Goal: Information Seeking & Learning: Learn about a topic

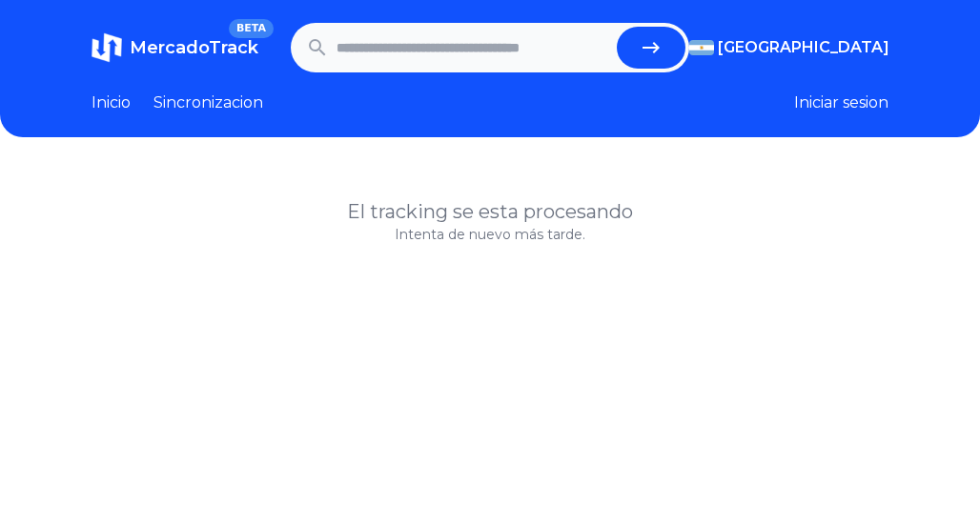
click at [397, 56] on input "text" at bounding box center [472, 48] width 273 height 42
type input "**********"
click at [617, 27] on button "submit" at bounding box center [651, 48] width 69 height 42
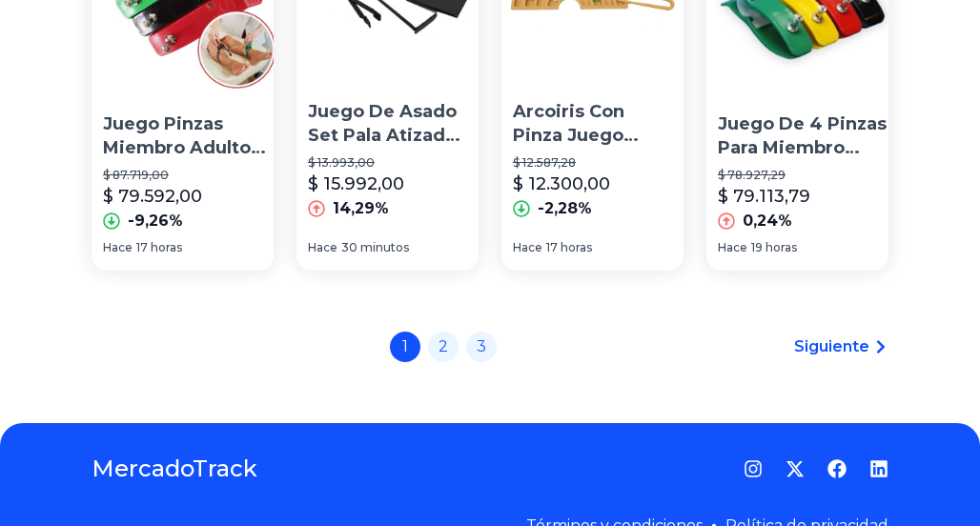
scroll to position [1911, 0]
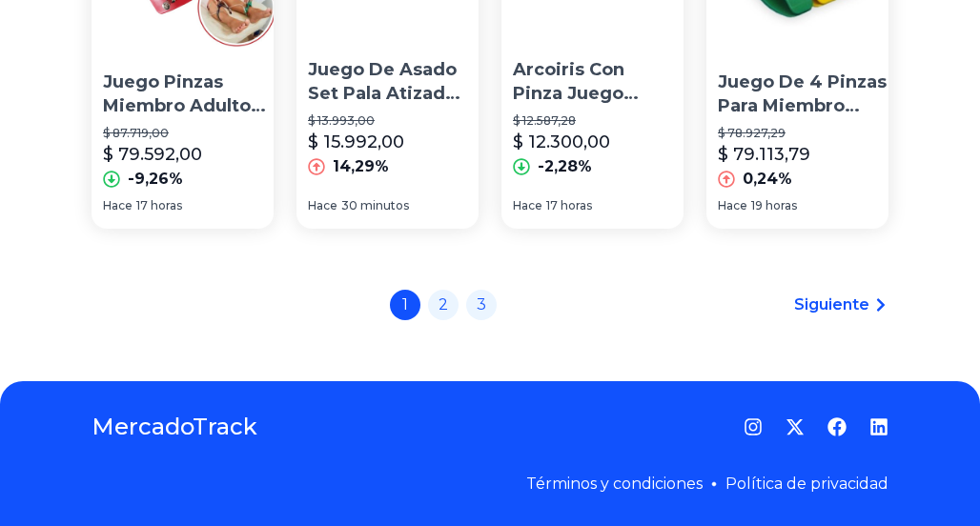
click at [864, 299] on span "Siguiente" at bounding box center [831, 305] width 75 height 23
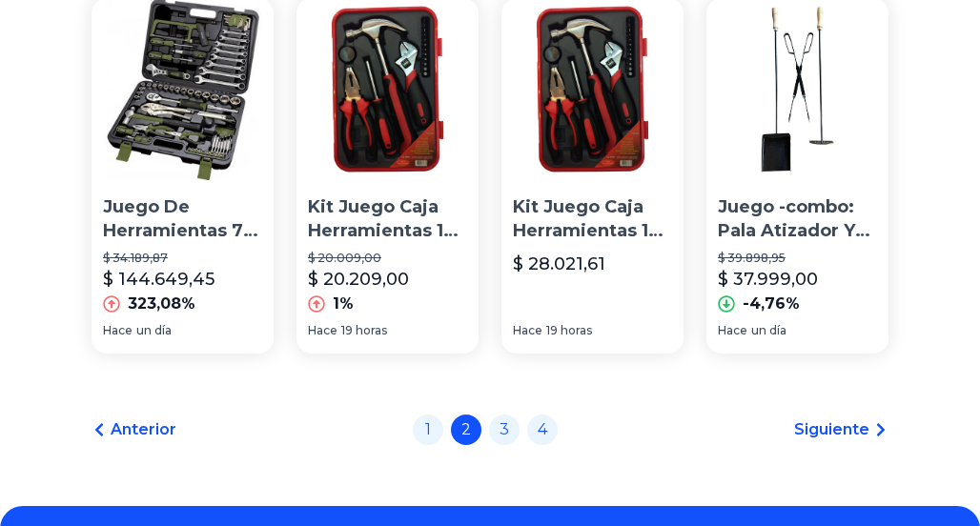
scroll to position [1894, 0]
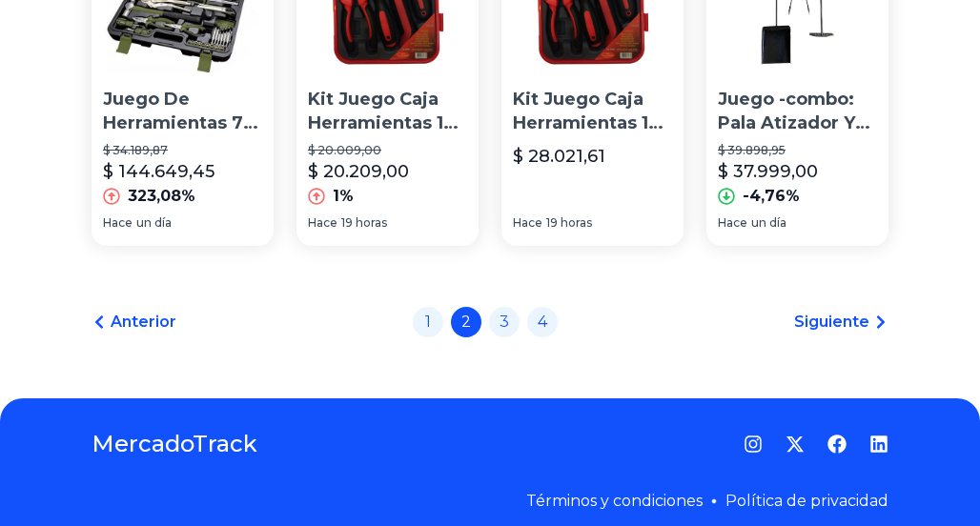
click at [847, 311] on span "Siguiente" at bounding box center [831, 322] width 75 height 23
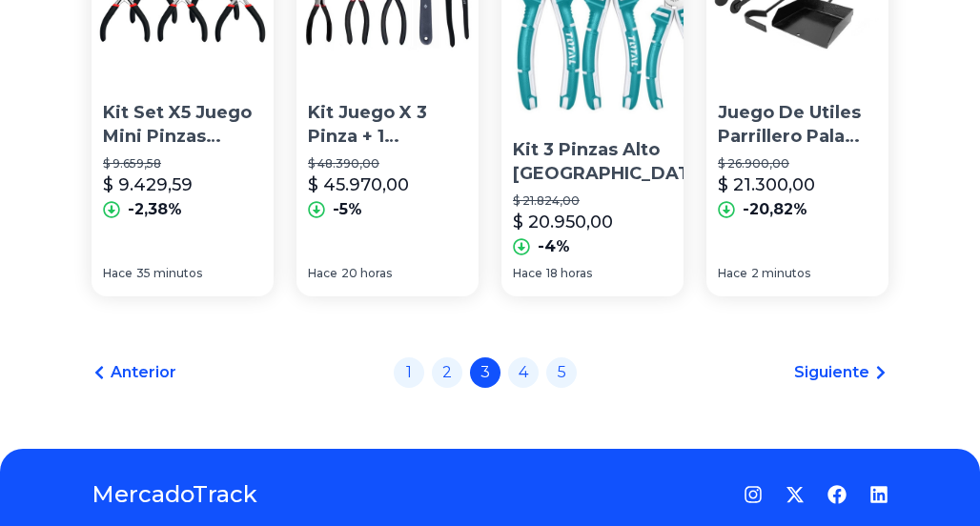
scroll to position [1811, 0]
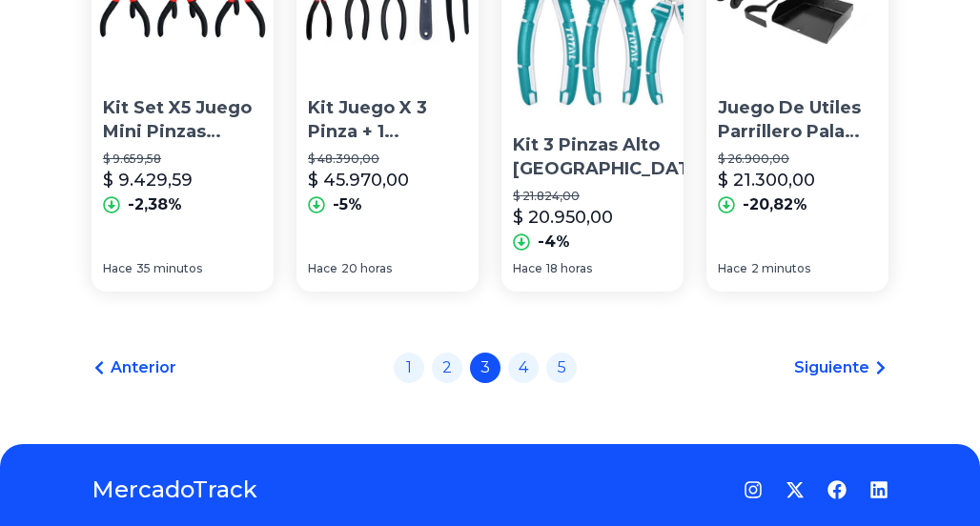
click at [850, 356] on span "Siguiente" at bounding box center [831, 367] width 75 height 23
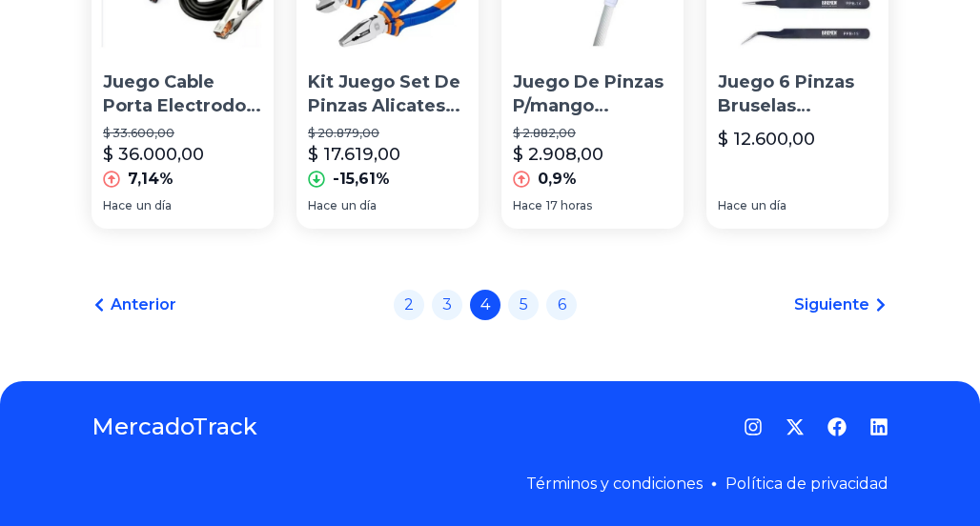
scroll to position [1854, 0]
click at [843, 299] on span "Siguiente" at bounding box center [831, 305] width 75 height 23
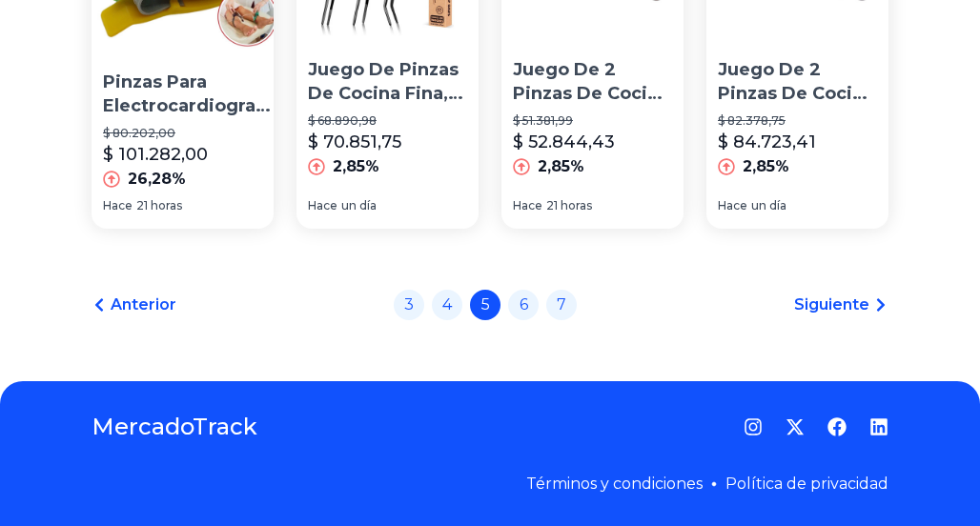
scroll to position [1858, 0]
click at [857, 302] on span "Siguiente" at bounding box center [831, 305] width 75 height 23
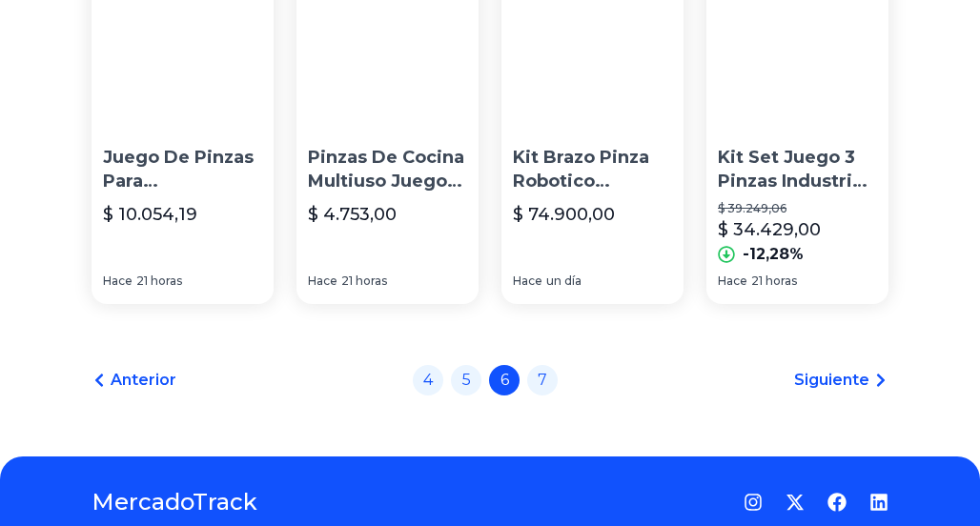
scroll to position [1854, 0]
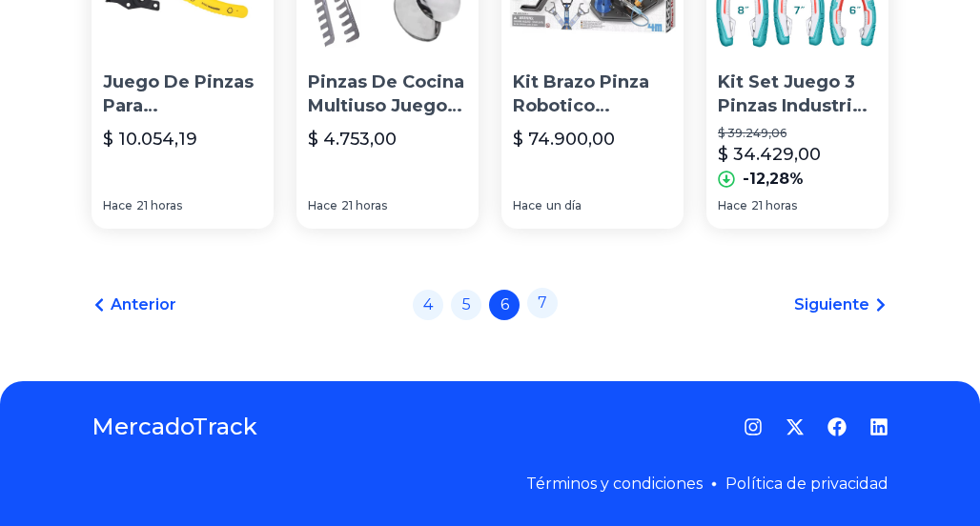
click at [548, 308] on link "7" at bounding box center [542, 303] width 30 height 30
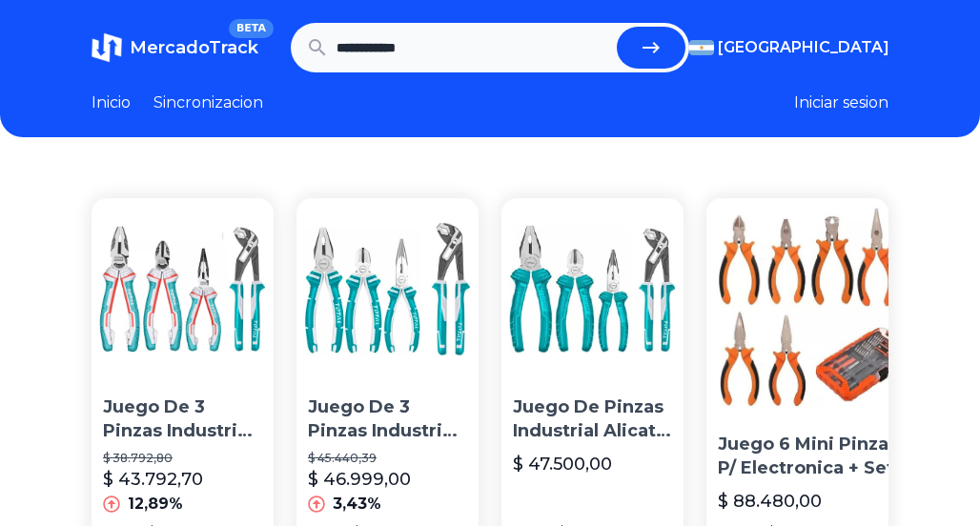
drag, startPoint x: 452, startPoint y: 47, endPoint x: 49, endPoint y: -3, distance: 406.1
type input "****"
click at [617, 27] on button "submit" at bounding box center [651, 48] width 69 height 42
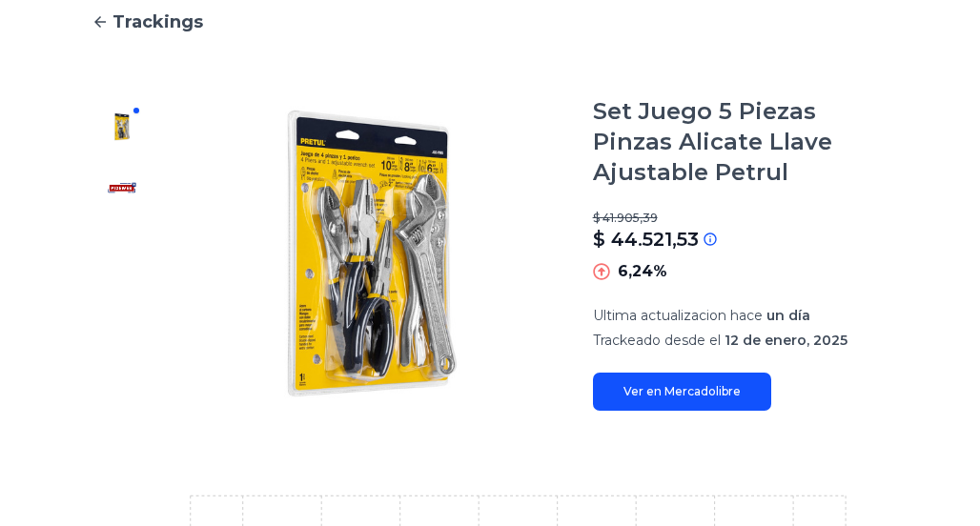
scroll to position [191, 0]
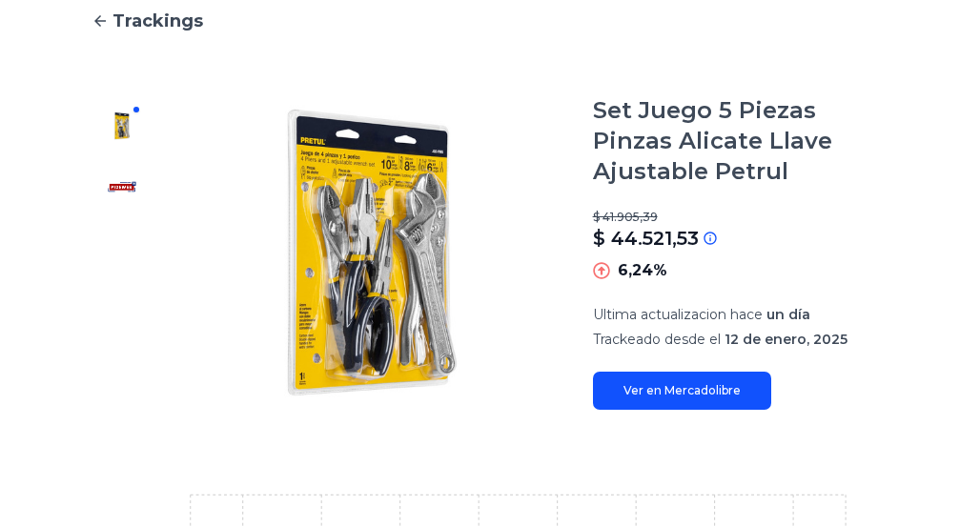
click at [702, 385] on link "Ver en Mercadolibre" at bounding box center [682, 391] width 178 height 38
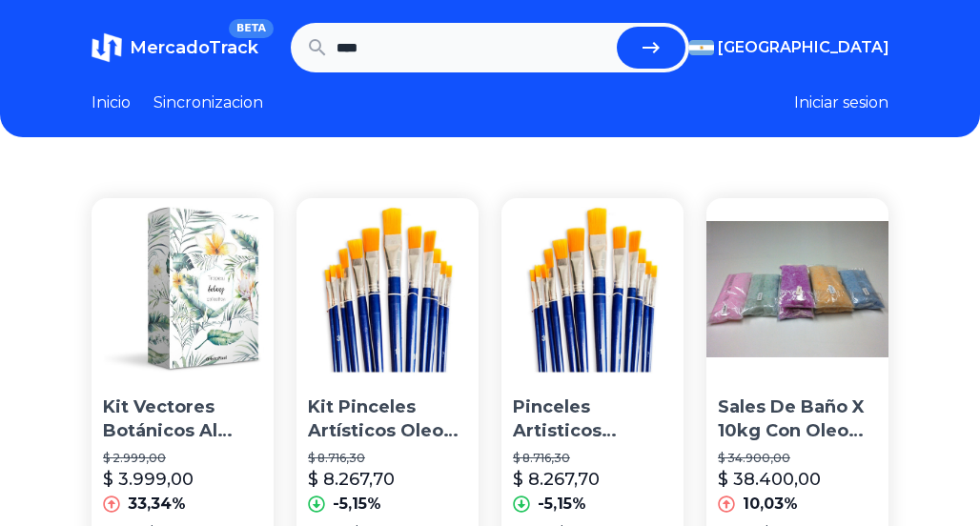
click at [408, 49] on input "****" at bounding box center [472, 48] width 273 height 42
type input "**********"
click at [617, 27] on button "submit" at bounding box center [651, 48] width 69 height 42
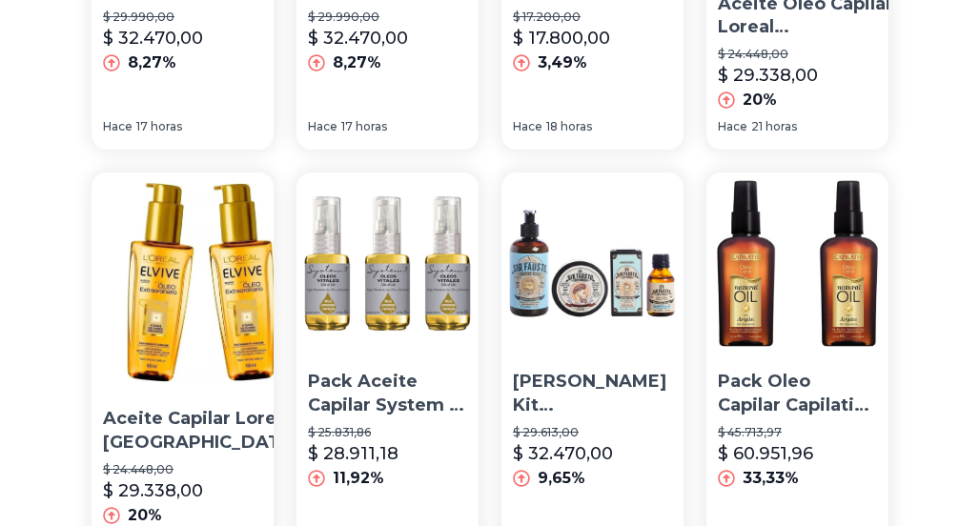
scroll to position [901, 0]
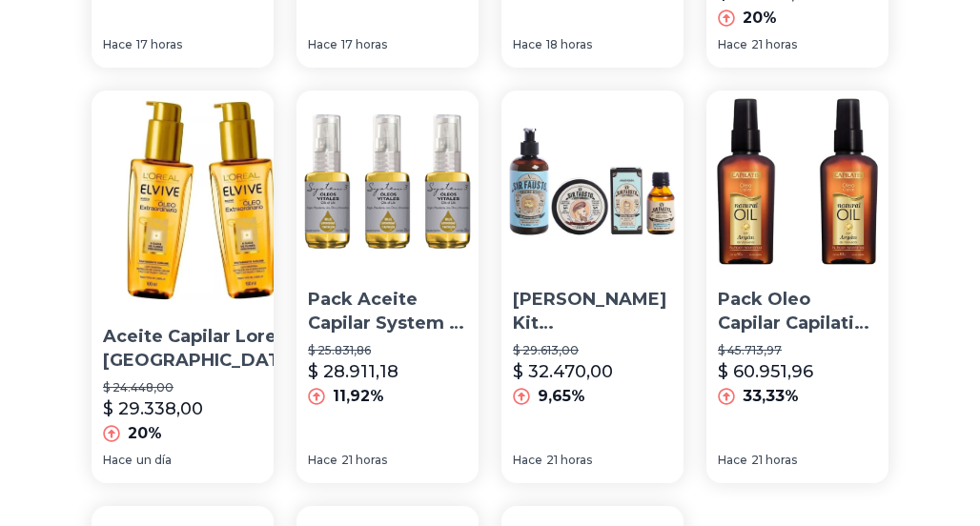
click at [220, 325] on p "Aceite Capilar Loreal Paris Elvive Oleo Extraordinario 2 U." at bounding box center [201, 349] width 196 height 48
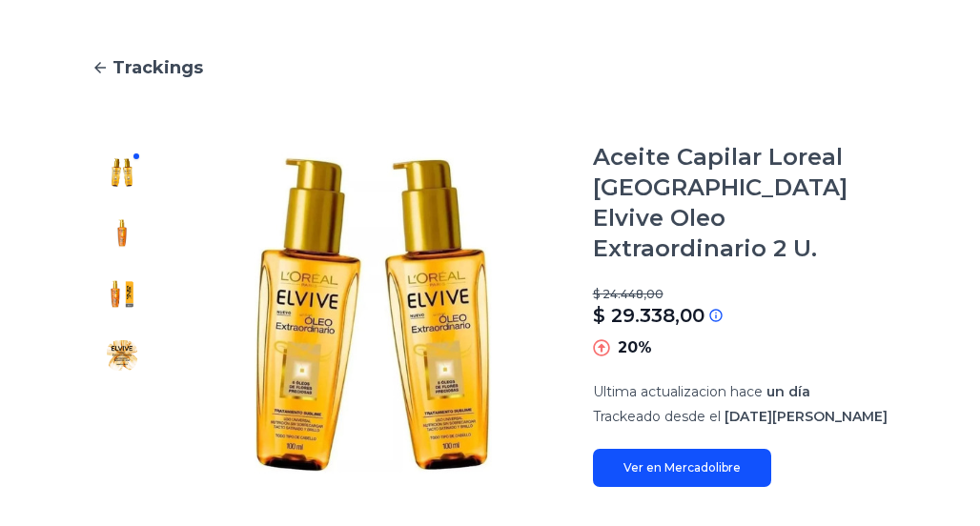
scroll to position [191, 0]
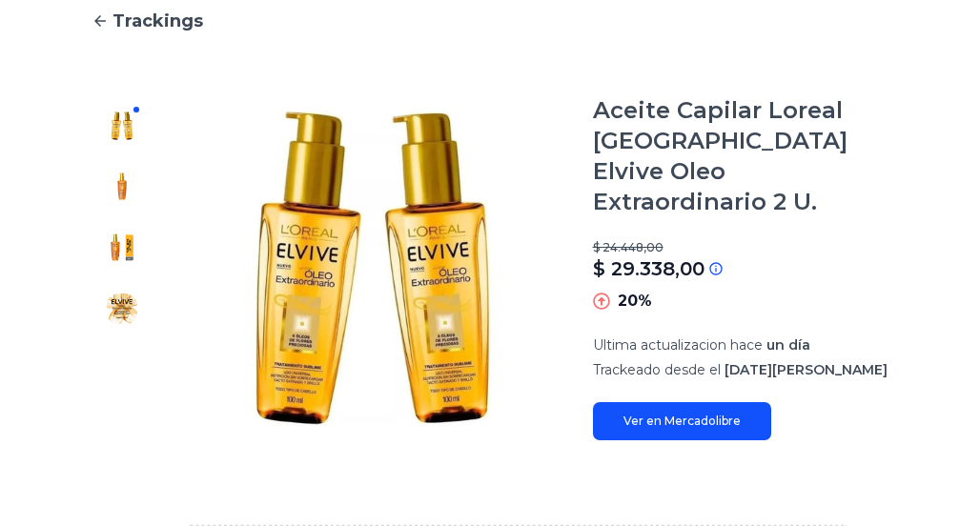
click at [700, 402] on link "Ver en Mercadolibre" at bounding box center [682, 421] width 178 height 38
